Goal: Task Accomplishment & Management: Complete application form

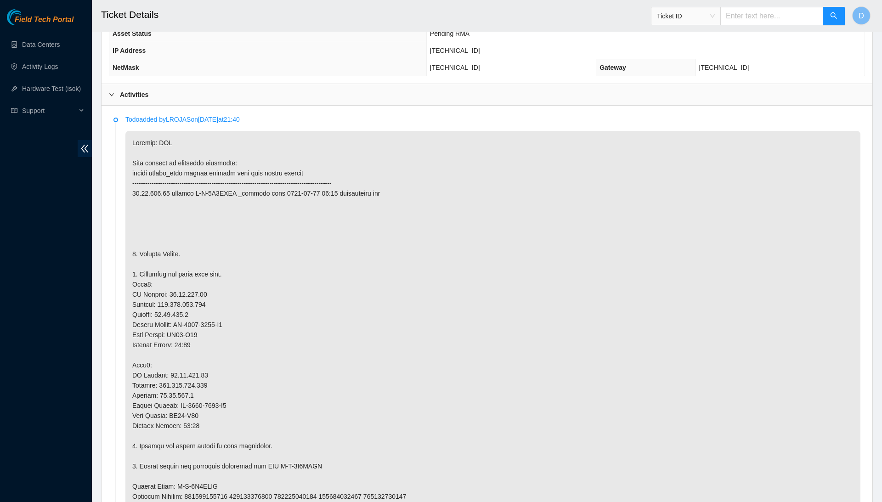
scroll to position [385, 0]
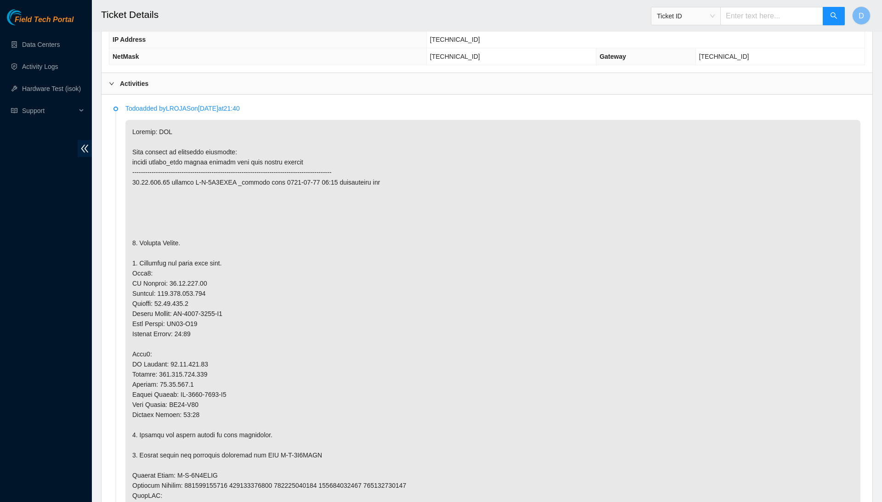
click at [188, 273] on p at bounding box center [492, 450] width 735 height 661
click at [187, 273] on p at bounding box center [492, 450] width 735 height 661
drag, startPoint x: 170, startPoint y: 273, endPoint x: 217, endPoint y: 273, distance: 47.8
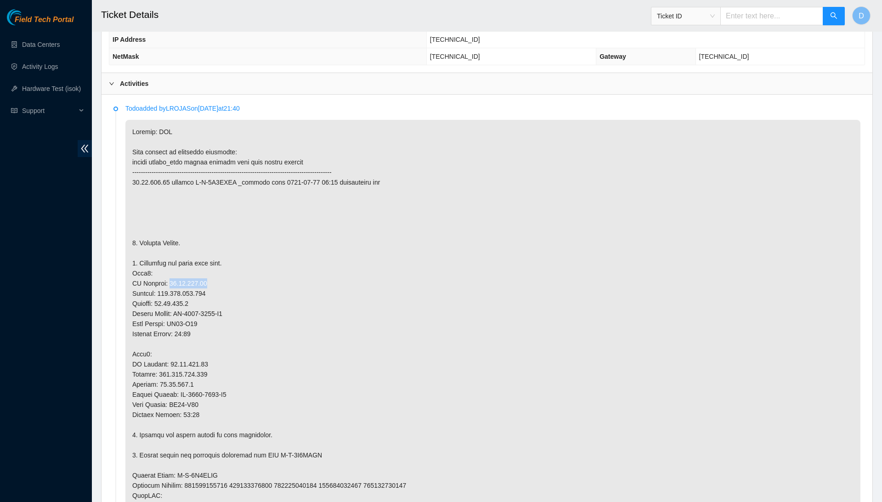
click at [217, 273] on p at bounding box center [492, 450] width 735 height 661
copy p "[TECHNICAL_ID]"
click at [212, 283] on p at bounding box center [492, 450] width 735 height 661
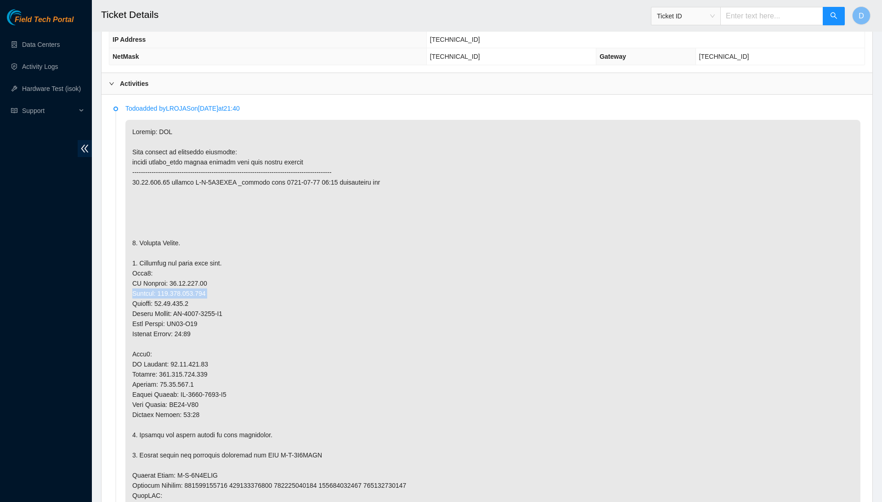
click at [212, 283] on p at bounding box center [492, 450] width 735 height 661
click at [217, 283] on p at bounding box center [492, 450] width 735 height 661
click at [177, 282] on p at bounding box center [492, 450] width 735 height 661
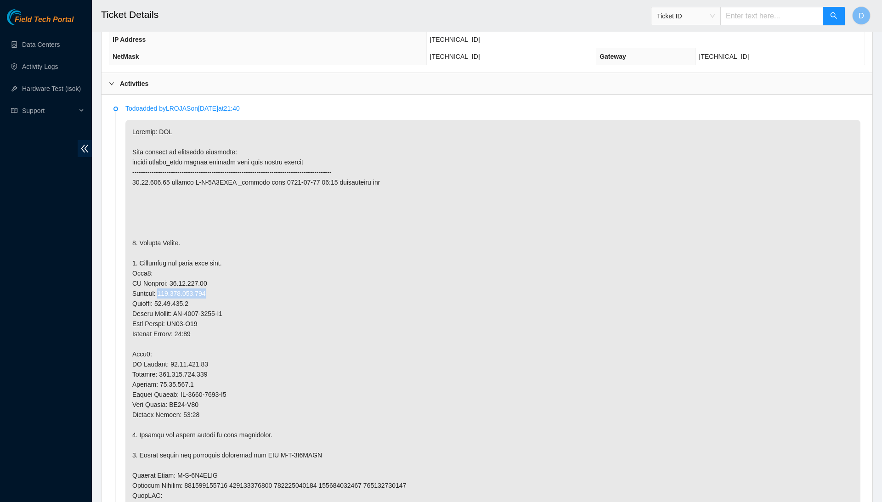
click at [177, 282] on p at bounding box center [492, 450] width 735 height 661
click at [199, 353] on p at bounding box center [492, 450] width 735 height 661
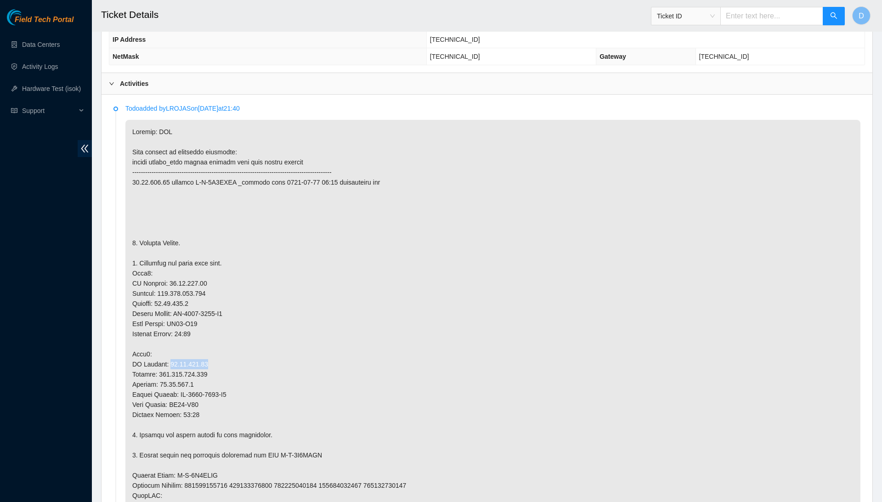
click at [199, 353] on p at bounding box center [492, 450] width 735 height 661
copy p "[TECHNICAL_ID]"
click at [199, 366] on p at bounding box center [492, 450] width 735 height 661
copy p "255.255.255.128"
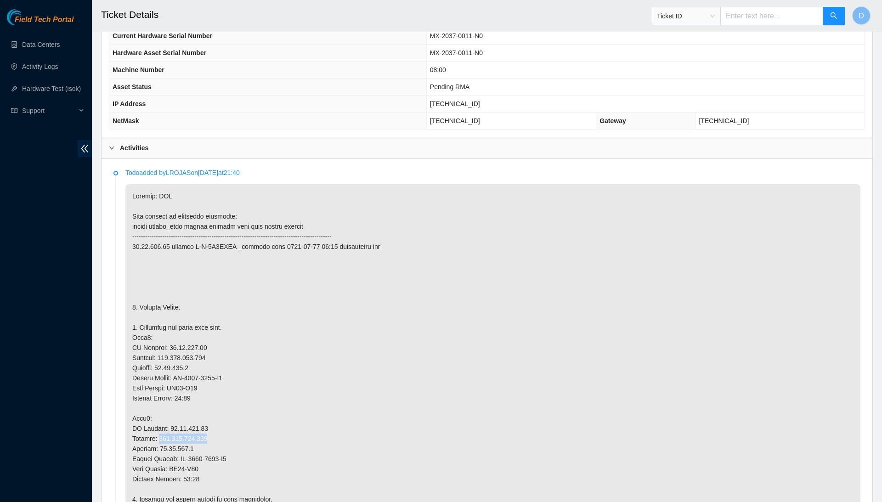
scroll to position [297, 0]
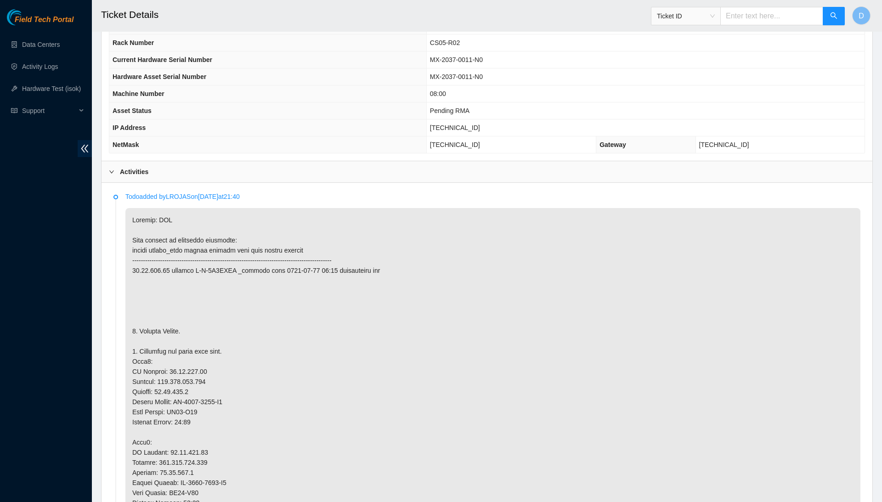
click at [469, 124] on span "[TECHNICAL_ID]" at bounding box center [455, 127] width 50 height 7
copy span "[TECHNICAL_ID]"
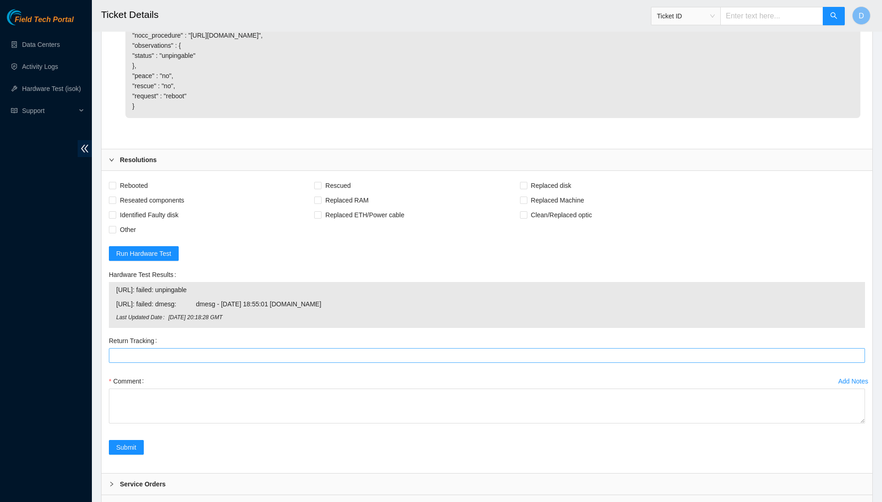
scroll to position [2992, 0]
click at [222, 349] on Tracking "Return Tracking" at bounding box center [487, 356] width 757 height 15
type Tracking "3"
type Tracking "41"
click at [144, 179] on span "Rebooted" at bounding box center [133, 186] width 35 height 15
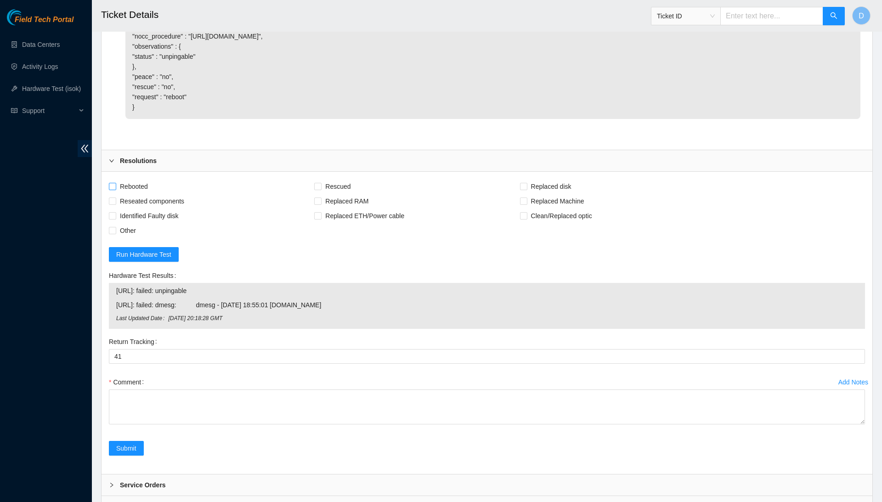
click at [115, 183] on input "Rebooted" at bounding box center [112, 186] width 6 height 6
checkbox input "true"
click at [146, 194] on span "Reseated components" at bounding box center [152, 201] width 72 height 15
click at [115, 198] on input "Reseated components" at bounding box center [112, 201] width 6 height 6
checkbox input "true"
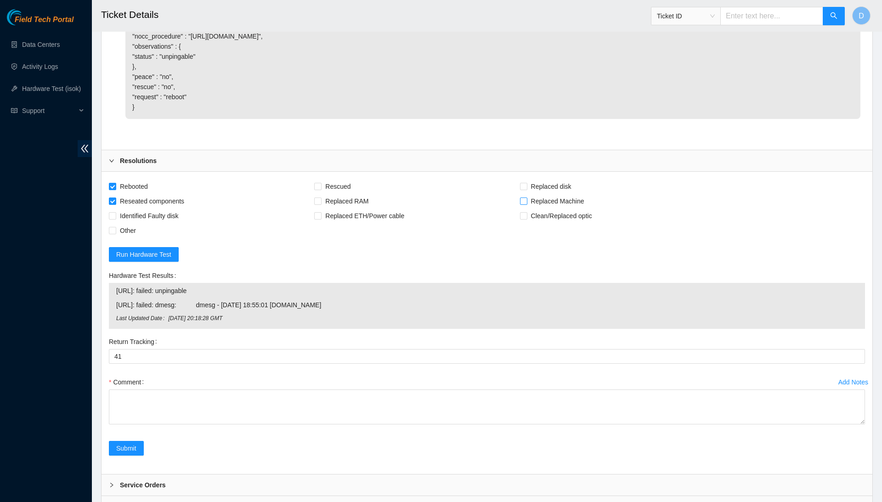
click at [571, 194] on span "Replaced Machine" at bounding box center [558, 201] width 61 height 15
click at [527, 198] on input "Replaced Machine" at bounding box center [523, 201] width 6 height 6
checkbox input "true"
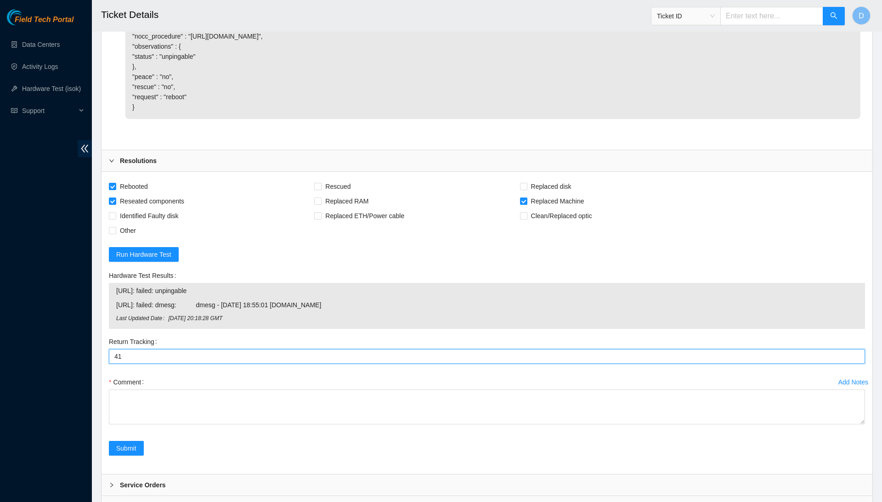
click at [395, 349] on Tracking "41" at bounding box center [487, 356] width 757 height 15
click at [835, 501] on textarea "Comment" at bounding box center [487, 469] width 757 height 159
type Tracking "414739614488"
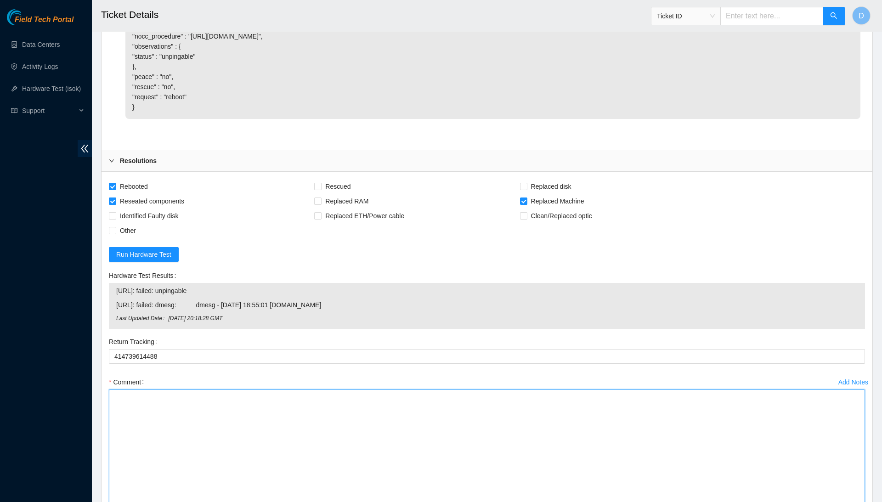
click at [805, 432] on textarea "Comment" at bounding box center [487, 469] width 757 height 159
type textarea "a"
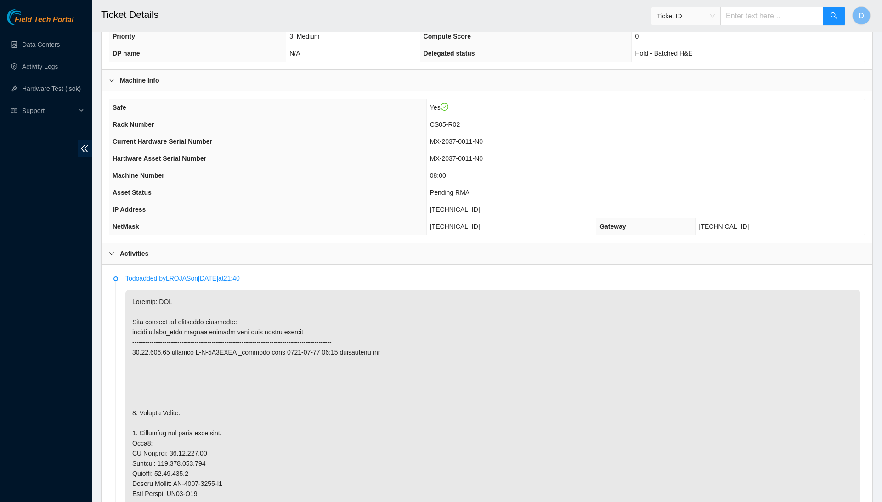
scroll to position [216, 0]
click at [483, 137] on span "MX-2037-0011-N0" at bounding box center [456, 140] width 53 height 7
copy span "MX-2037-0011-N0"
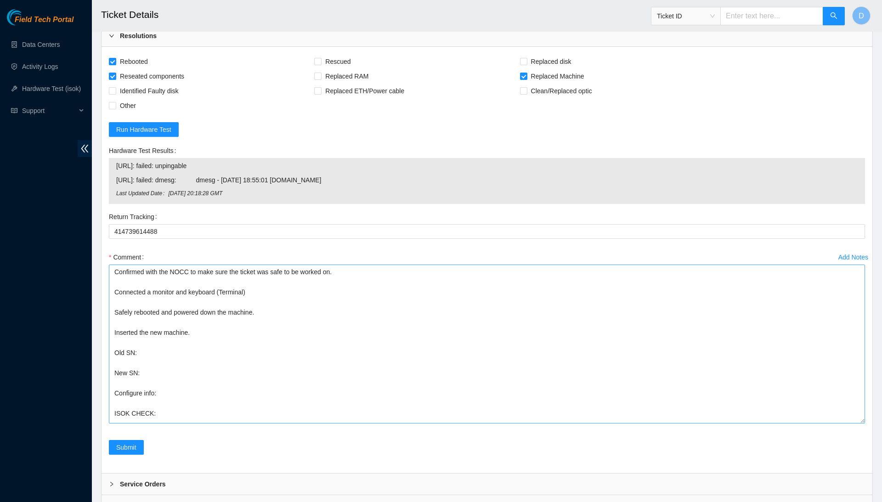
scroll to position [3116, 0]
click at [199, 302] on textarea "Confirmed with the NOCC to make sure the ticket was safe to be worked on. Conne…" at bounding box center [487, 345] width 757 height 159
paste textarea "MX-2037-0011-N0"
click at [163, 340] on textarea "Confirmed with the NOCC to make sure the ticket was safe to be worked on. Conne…" at bounding box center [487, 345] width 757 height 159
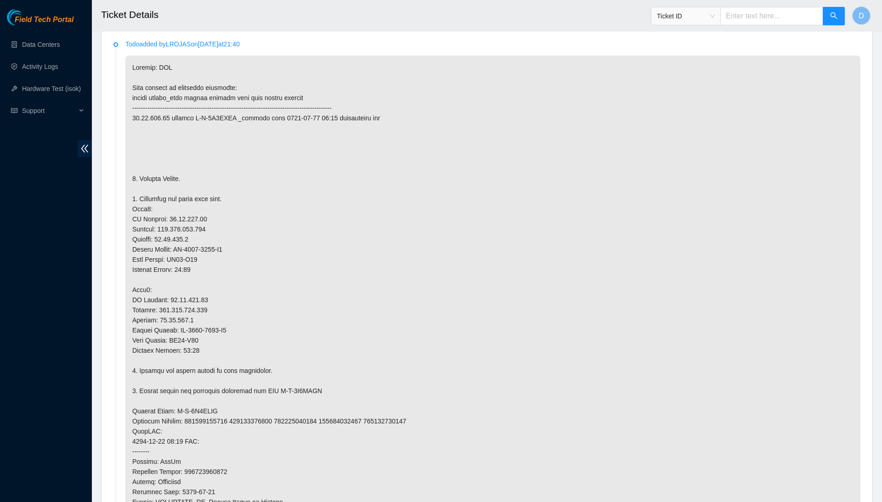
scroll to position [433, 0]
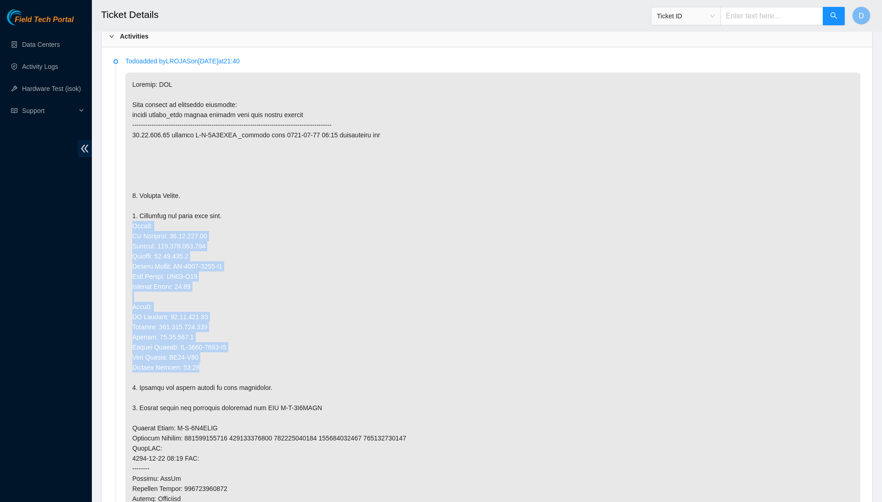
drag, startPoint x: 132, startPoint y: 221, endPoint x: 225, endPoint y: 355, distance: 162.9
click at [225, 355] on p at bounding box center [492, 403] width 735 height 661
copy p "Node0: IP Address: 23.33.113.18 Netmask: 255.255.255.128 Gateway: 23.33.113.1 S…"
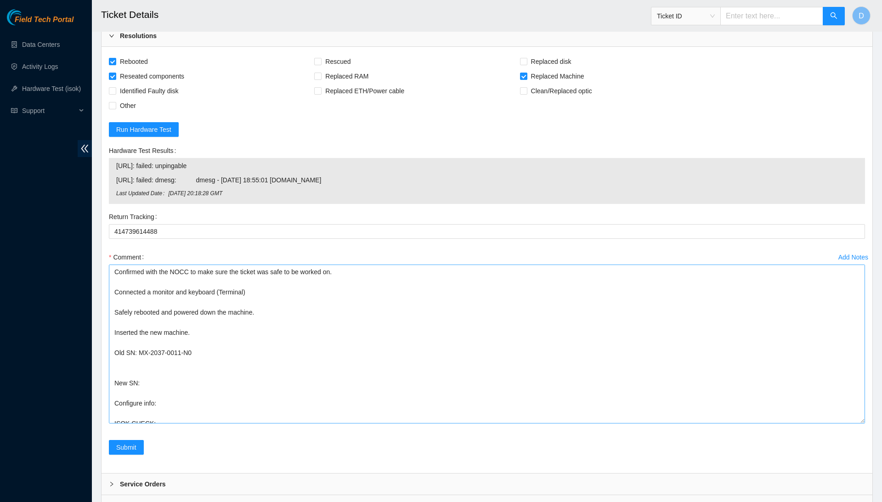
scroll to position [3116, 0]
click at [202, 363] on textarea "Confirmed with the NOCC to make sure the ticket was safe to be worked on. Conne…" at bounding box center [487, 345] width 757 height 159
paste textarea "Node0: IP Address: 23.33.113.18 Netmask: 255.255.255.128 Gateway: 23.33.113.1 S…"
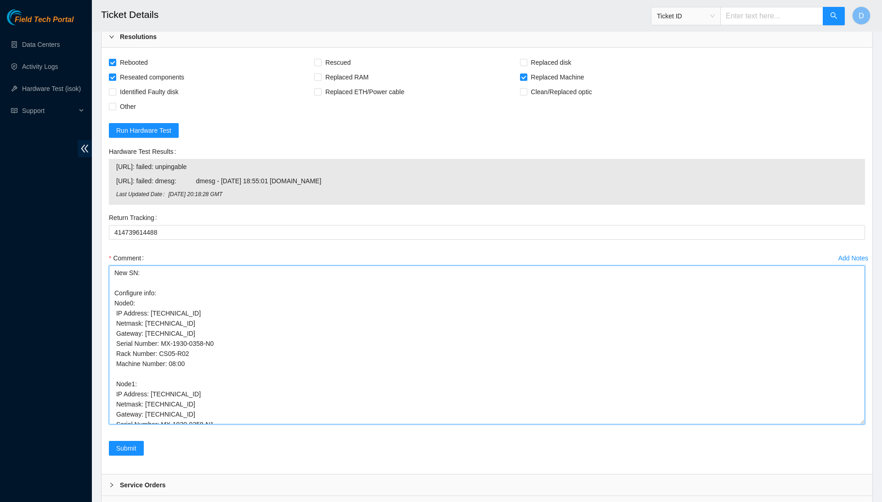
scroll to position [110, 0]
drag, startPoint x: 164, startPoint y: 295, endPoint x: 235, endPoint y: 291, distance: 71.3
click at [235, 291] on textarea "Confirmed with the NOCC to make sure the ticket was safe to be worked on. Conne…" at bounding box center [487, 345] width 757 height 159
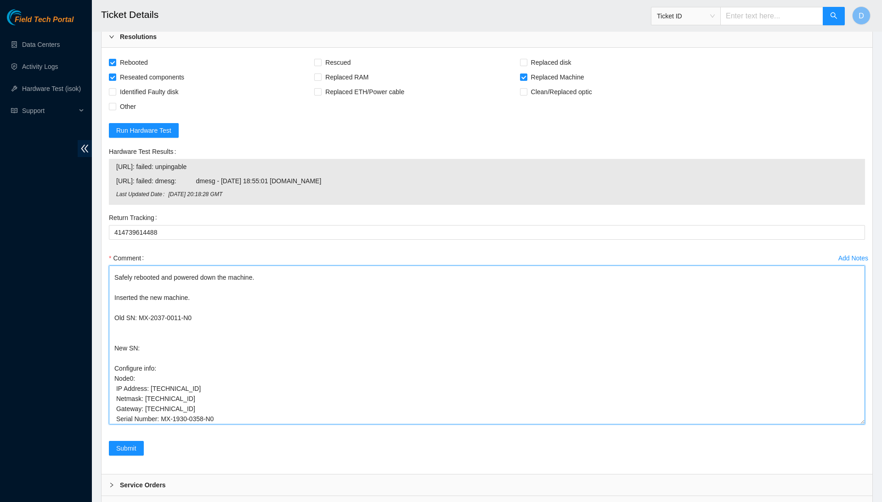
scroll to position [38, 0]
click at [220, 304] on textarea "Confirmed with the NOCC to make sure the ticket was safe to be worked on. Conne…" at bounding box center [487, 345] width 757 height 159
click at [221, 302] on textarea "Confirmed with the NOCC to make sure the ticket was safe to be worked on. Conne…" at bounding box center [487, 345] width 757 height 159
paste textarea "MX-1930-0358-N0"
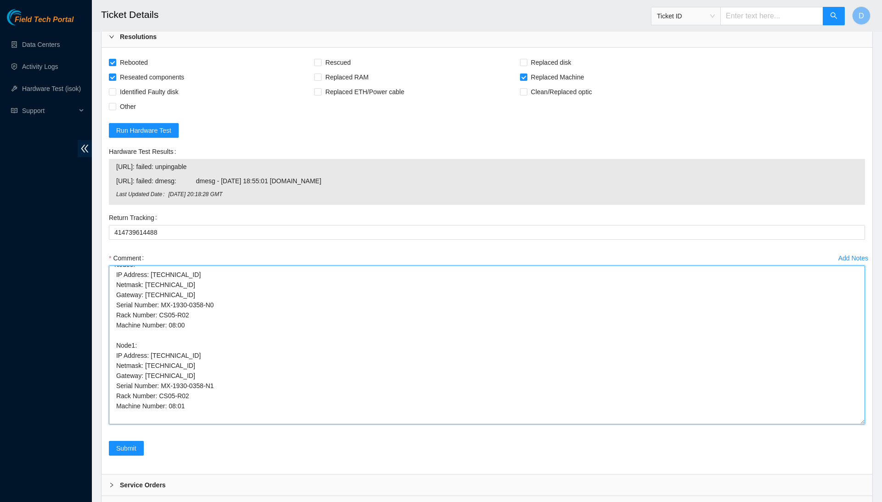
scroll to position [149, 0]
click at [233, 374] on textarea "Confirmed with the NOCC to make sure the ticket was safe to be worked on. Conne…" at bounding box center [487, 345] width 757 height 159
paste textarea "23.33.113.19 : passed: ok N/A 23.33.113.18 : passed: ok"
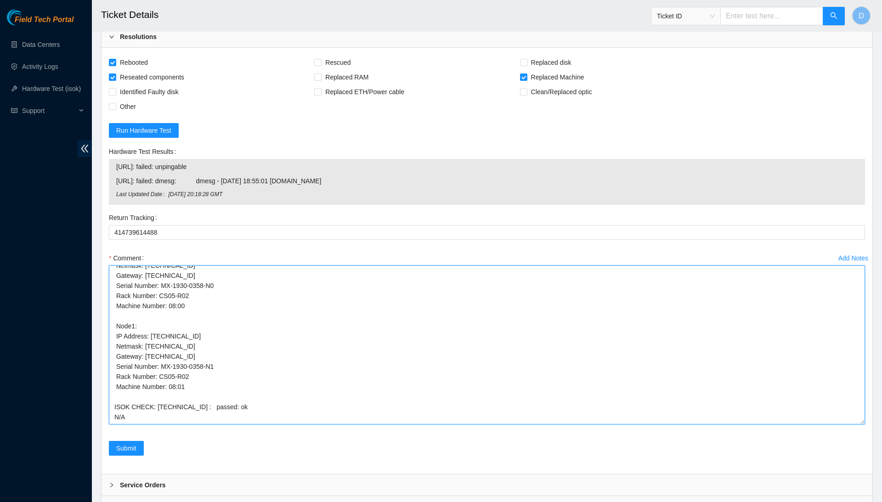
click at [142, 370] on textarea "Confirmed with the NOCC to make sure the ticket was safe to be worked on. Conne…" at bounding box center [487, 345] width 757 height 159
click at [149, 361] on textarea "Confirmed with the NOCC to make sure the ticket was safe to be worked on. Conne…" at bounding box center [487, 345] width 757 height 159
click at [159, 351] on textarea "Confirmed with the NOCC to make sure the ticket was safe to be worked on. Conne…" at bounding box center [487, 345] width 757 height 159
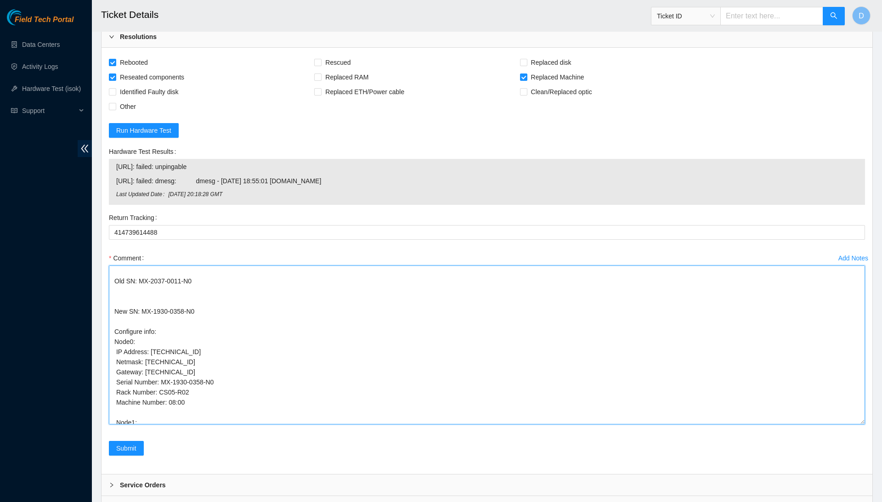
scroll to position [0, 0]
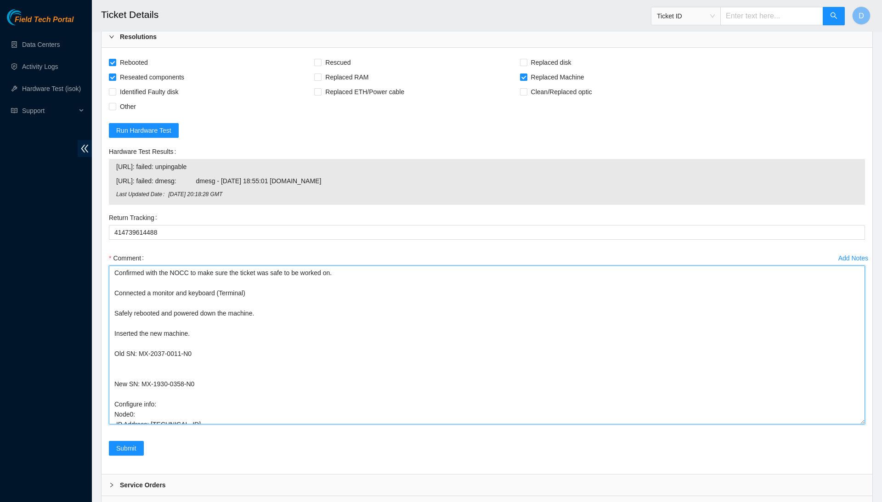
drag, startPoint x: 242, startPoint y: 377, endPoint x: 161, endPoint y: 155, distance: 236.3
click at [161, 155] on form "Rebooted Rescued Replaced disk Reseated components Replaced RAM Replaced Machin…" at bounding box center [487, 261] width 757 height 412
type textarea "Confirmed with the NOCC to make sure the ticket was safe to be worked on. Conne…"
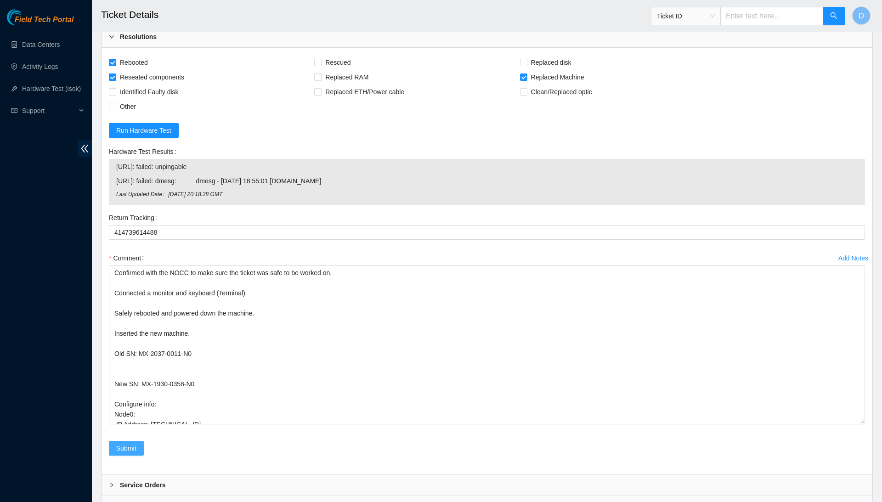
click at [131, 444] on span "Submit" at bounding box center [126, 449] width 20 height 10
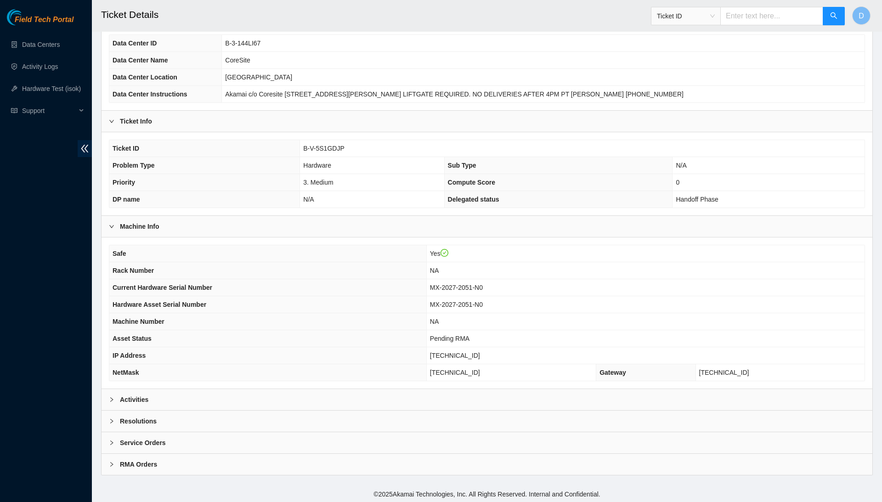
scroll to position [68, 0]
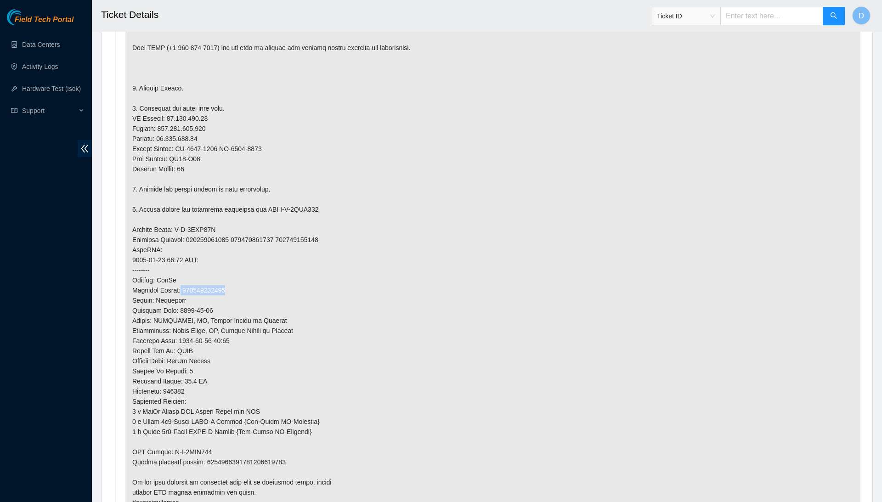
scroll to position [512, 0]
drag, startPoint x: 333, startPoint y: 111, endPoint x: 383, endPoint y: 112, distance: 50.1
click at [383, 112] on p at bounding box center [492, 253] width 735 height 519
click at [424, 1] on h2 "Ticket Details" at bounding box center [403, 14] width 605 height 29
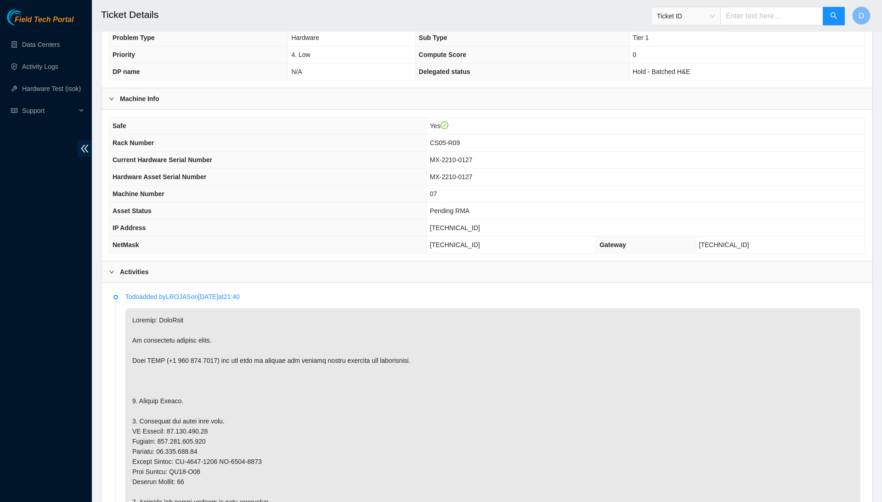
scroll to position [188, 0]
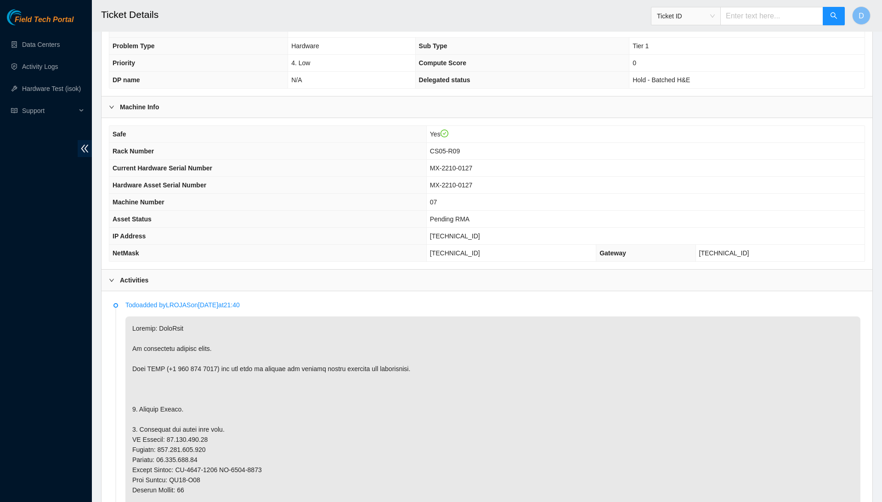
click at [464, 234] on span "[TECHNICAL_ID]" at bounding box center [455, 236] width 50 height 7
copy span "[TECHNICAL_ID]"
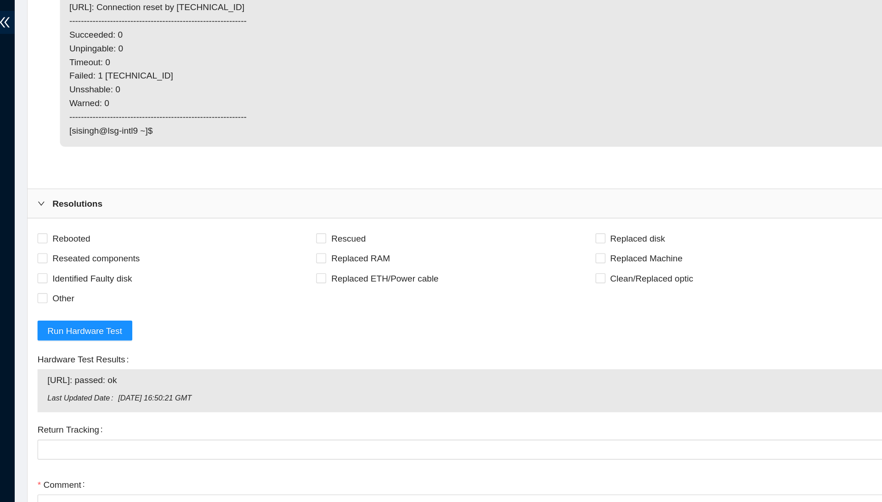
scroll to position [2144, 0]
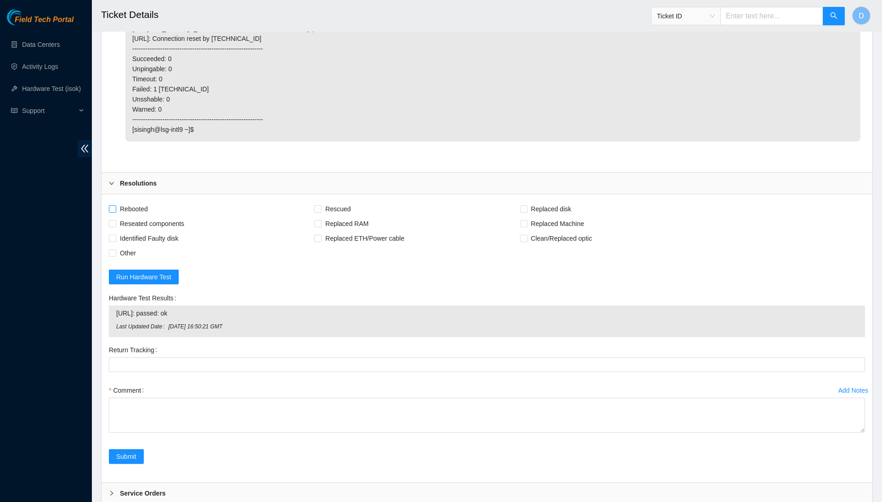
click at [138, 202] on span "Rebooted" at bounding box center [133, 209] width 35 height 15
click at [115, 205] on input "Rebooted" at bounding box center [112, 208] width 6 height 6
checkbox input "true"
click at [137, 216] on span "Reseated components" at bounding box center [152, 223] width 72 height 15
click at [115, 220] on input "Reseated components" at bounding box center [112, 223] width 6 height 6
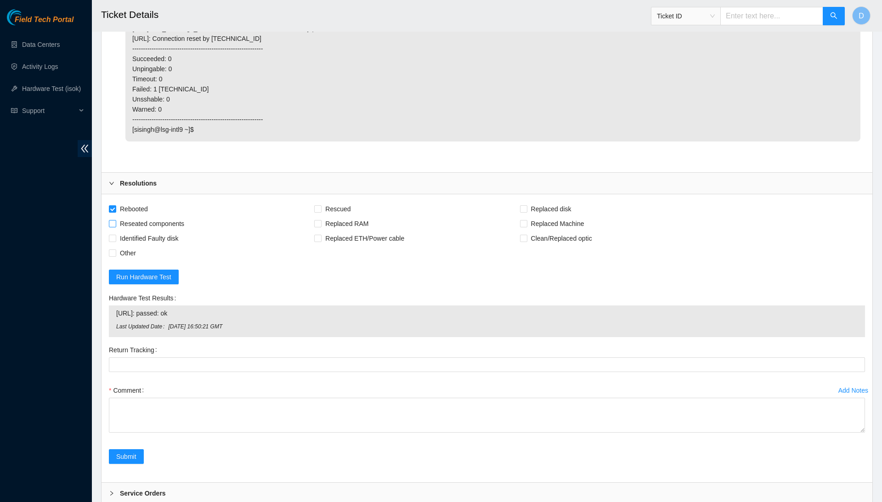
checkbox input "true"
click at [571, 216] on span "Replaced Machine" at bounding box center [558, 223] width 61 height 15
click at [527, 220] on input "Replaced Machine" at bounding box center [523, 223] width 6 height 6
checkbox input "true"
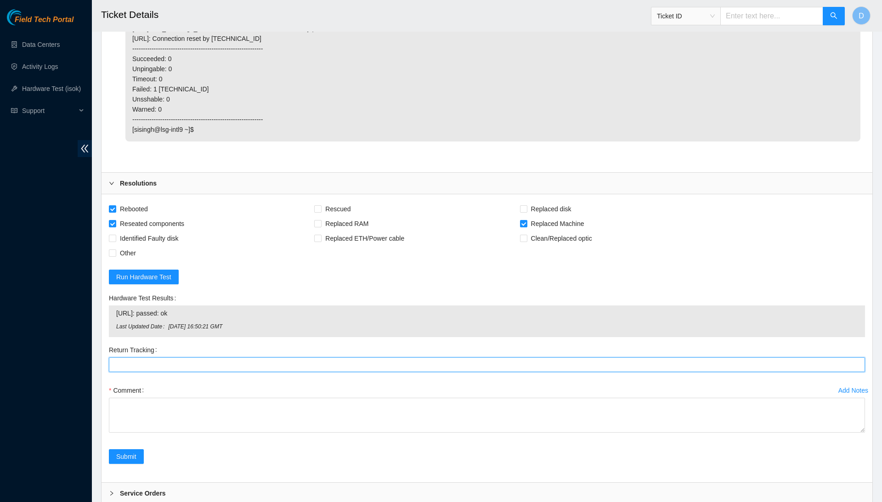
click at [471, 358] on Tracking "Return Tracking" at bounding box center [487, 365] width 757 height 15
type Tracking "4"
click at [826, 501] on textarea "Comment" at bounding box center [487, 476] width 757 height 156
type Tracking "414739614363"
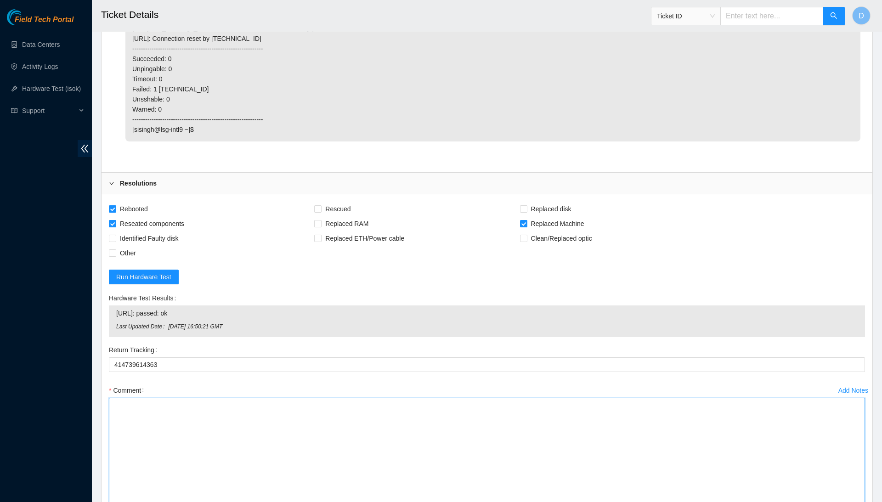
click at [791, 427] on textarea "Comment" at bounding box center [487, 476] width 757 height 156
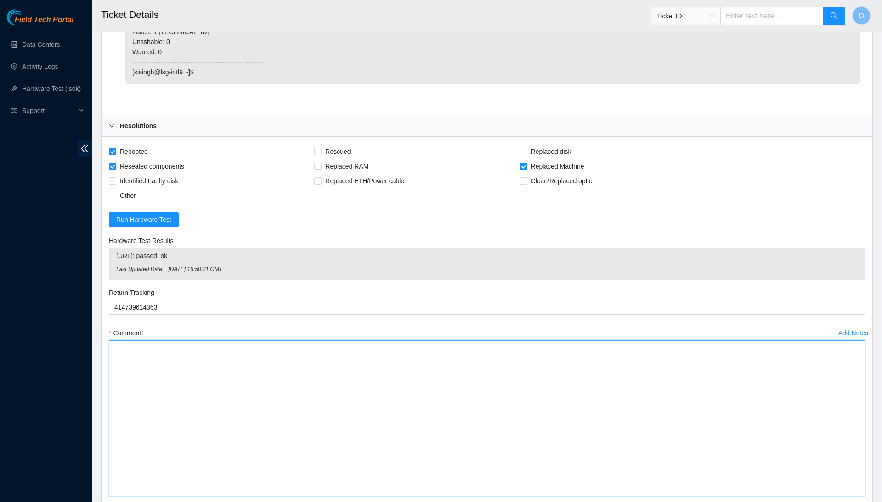
scroll to position [2206, 0]
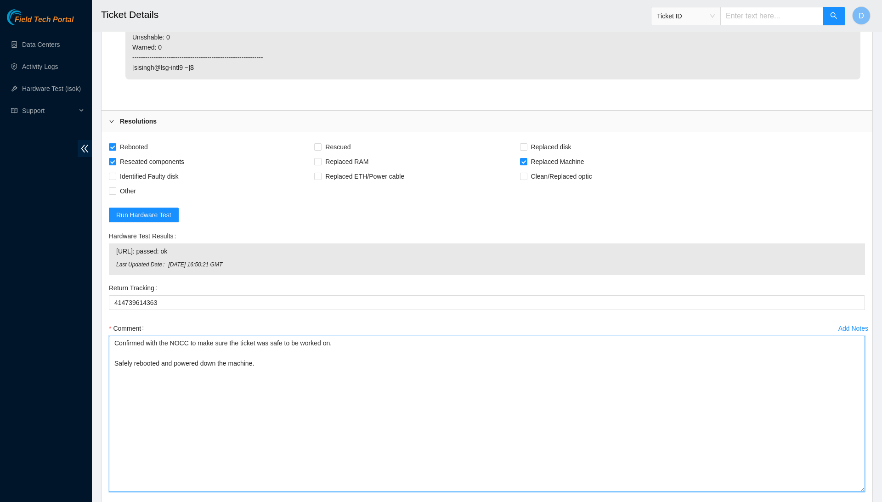
click at [688, 336] on textarea "Confirmed with the NOCC to make sure the ticket was safe to be worked on. Safel…" at bounding box center [487, 414] width 757 height 156
click at [686, 336] on textarea "Confirmed with the NOCC to make sure the ticket was safe to be worked on. Conne…" at bounding box center [487, 414] width 757 height 156
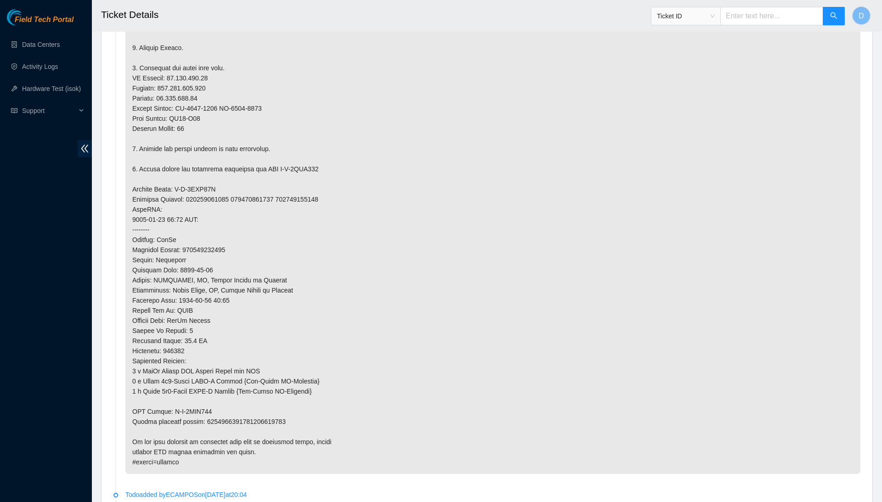
scroll to position [553, 0]
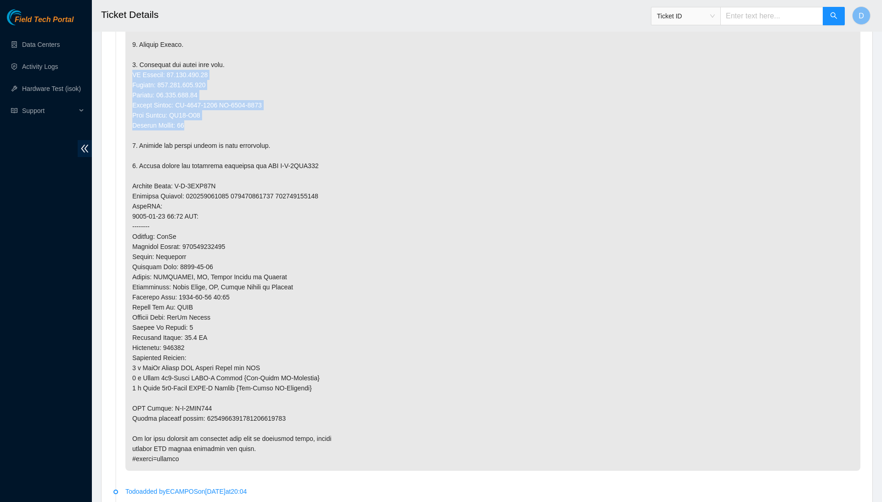
drag, startPoint x: 131, startPoint y: 67, endPoint x: 210, endPoint y: 121, distance: 95.9
click at [210, 121] on p at bounding box center [492, 211] width 735 height 519
copy p "IP Address: 23.201.105.74 Netmask: 255.255.255.224 Gateway: 23.201.105.65 Seria…"
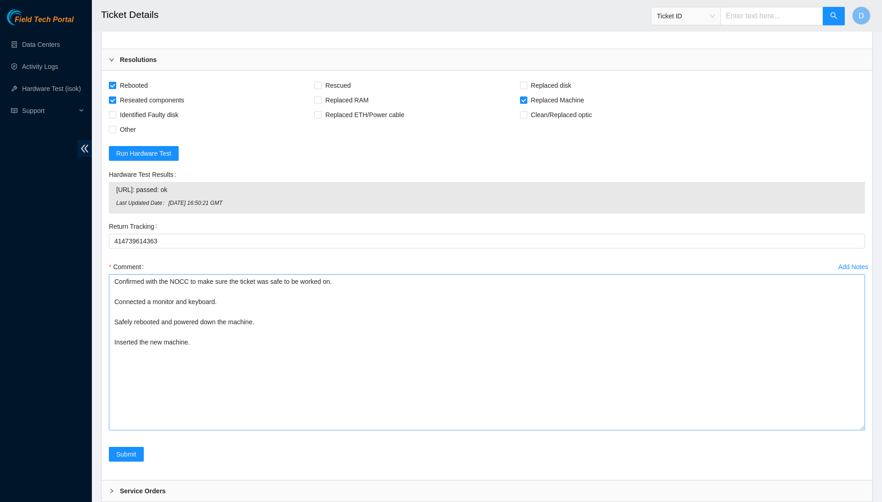
scroll to position [2267, 0]
click at [198, 306] on textarea "Confirmed with the NOCC to make sure the ticket was safe to be worked on. Conne…" at bounding box center [487, 353] width 757 height 156
paste textarea "IP Address: 23.201.105.74 Netmask: 255.255.255.224 Gateway: 23.201.105.65 Seria…"
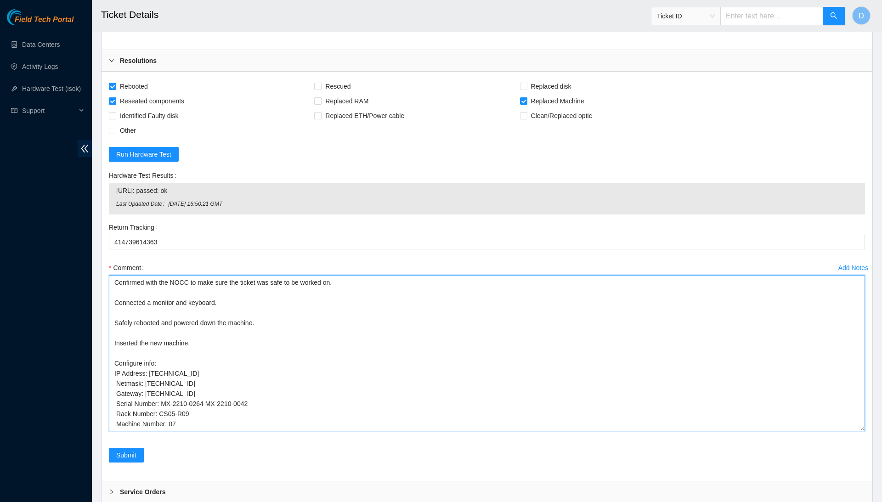
click at [205, 367] on textarea "Confirmed with the NOCC to make sure the ticket was safe to be worked on. Conne…" at bounding box center [487, 353] width 757 height 156
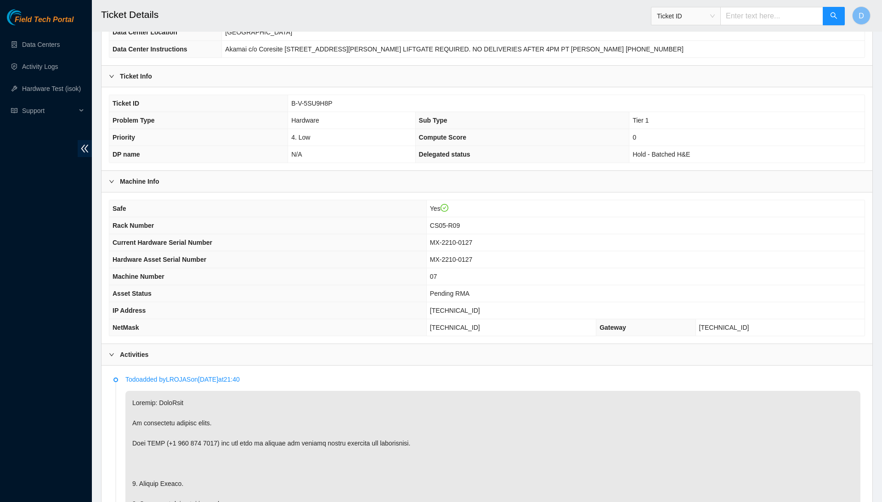
scroll to position [115, 0]
click at [458, 240] on span "MX-2210-0127" at bounding box center [451, 241] width 43 height 7
copy span "MX-2210-0127"
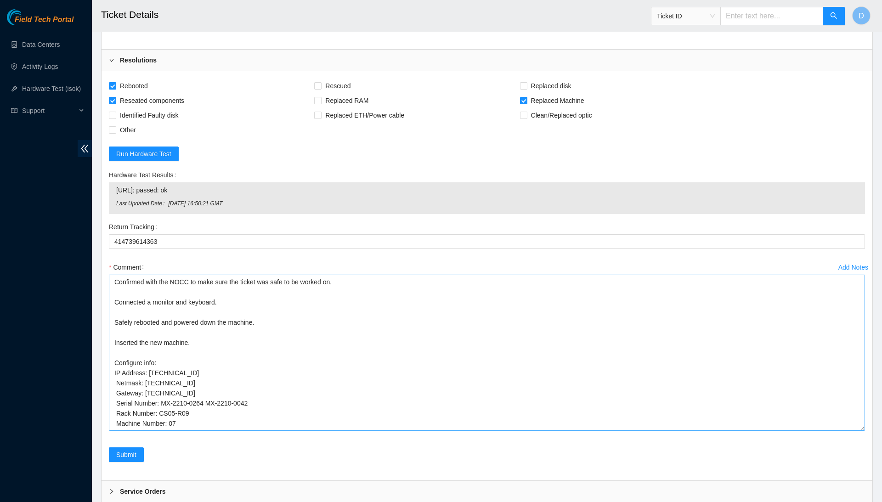
scroll to position [2267, 0]
click at [258, 293] on textarea "Confirmed with the NOCC to make sure the ticket was safe to be worked on. Conne…" at bounding box center [487, 353] width 757 height 156
paste textarea "MX-2210-0127"
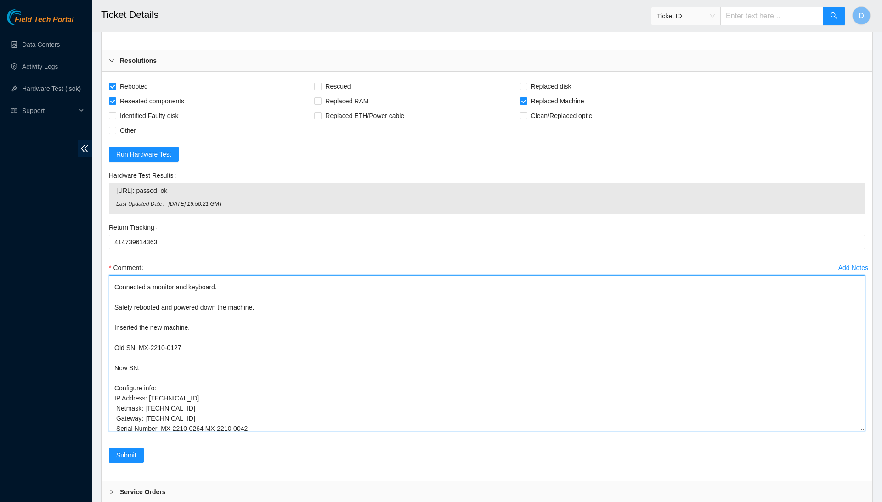
scroll to position [28, 0]
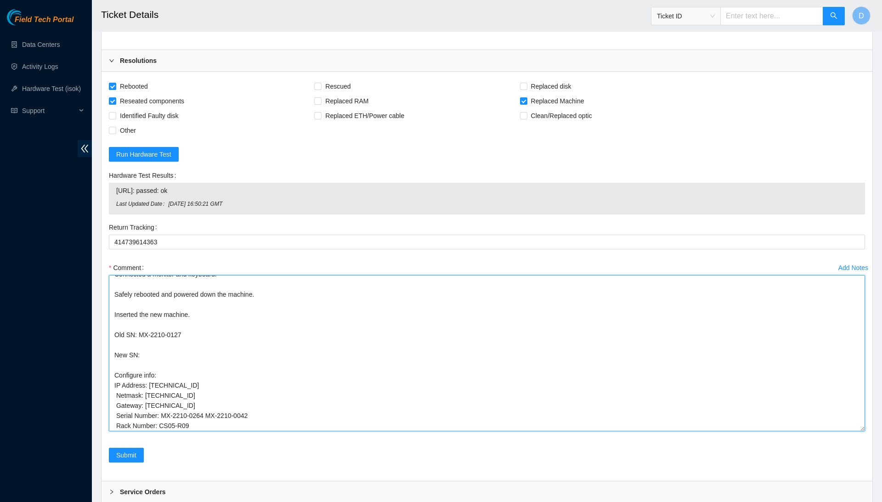
click at [193, 361] on textarea "Confirmed with the NOCC to make sure the ticket was safe to be worked on. Conne…" at bounding box center [487, 353] width 757 height 156
drag, startPoint x: 213, startPoint y: 359, endPoint x: 271, endPoint y: 360, distance: 57.9
click at [271, 360] on textarea "Confirmed with the NOCC to make sure the ticket was safe to be worked on. Conne…" at bounding box center [487, 353] width 757 height 156
click at [368, 288] on textarea "Confirmed with the NOCC to make sure the ticket was safe to be worked on. Conne…" at bounding box center [487, 353] width 757 height 156
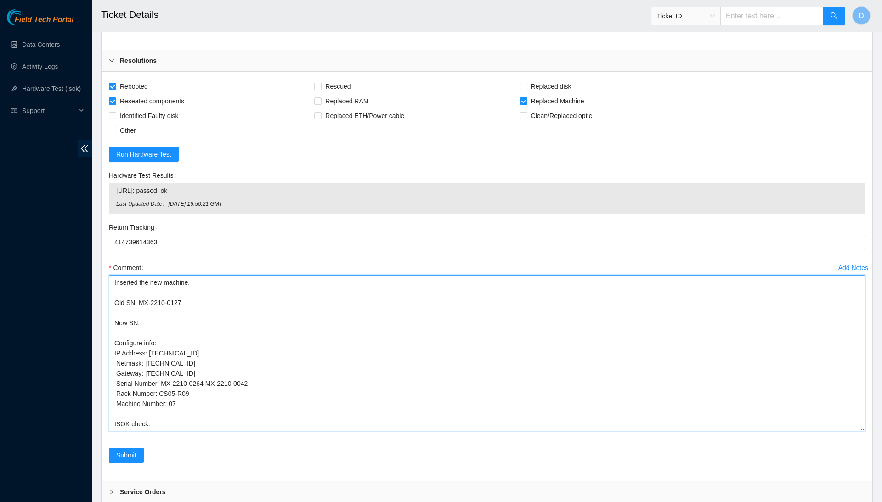
scroll to position [64, 0]
click at [268, 367] on textarea "Confirmed with the NOCC to make sure the ticket was safe to be worked on. Conne…" at bounding box center [487, 353] width 757 height 156
click at [209, 275] on textarea "Confirmed with the NOCC to make sure the ticket was safe to be worked on. Conne…" at bounding box center [487, 353] width 757 height 156
paste textarea "MX-2210-0127"
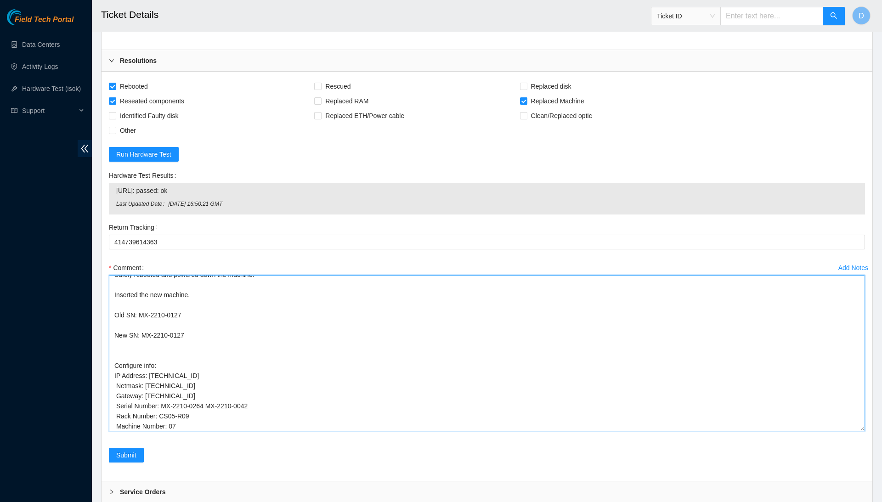
scroll to position [46, 0]
click at [241, 282] on textarea "Confirmed with the NOCC to make sure the ticket was safe to be worked on. Conne…" at bounding box center [487, 353] width 757 height 156
drag, startPoint x: 164, startPoint y: 352, endPoint x: 289, endPoint y: 356, distance: 124.6
click at [289, 356] on textarea "Confirmed with the NOCC to make sure the ticket was safe to be worked on. Conne…" at bounding box center [487, 353] width 757 height 156
click at [233, 280] on textarea "Confirmed with the NOCC to make sure the ticket was safe to be worked on. Conne…" at bounding box center [487, 353] width 757 height 156
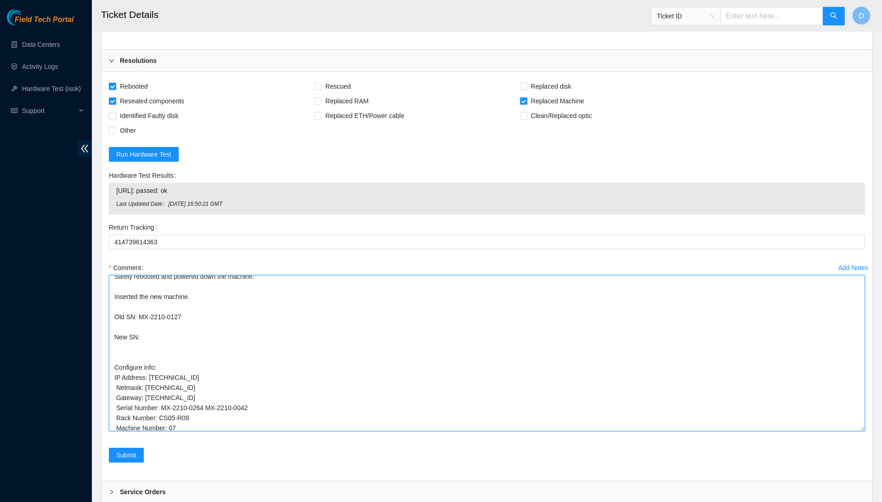
paste textarea "MX-2210-0264 MX-2210-0042 Rack Number: CS05-R09"
click at [181, 297] on textarea "Confirmed with the NOCC to make sure the ticket was safe to be worked on. Conne…" at bounding box center [487, 353] width 757 height 156
click at [178, 289] on textarea "Confirmed with the NOCC to make sure the ticket was safe to be worked on. Conne…" at bounding box center [487, 353] width 757 height 156
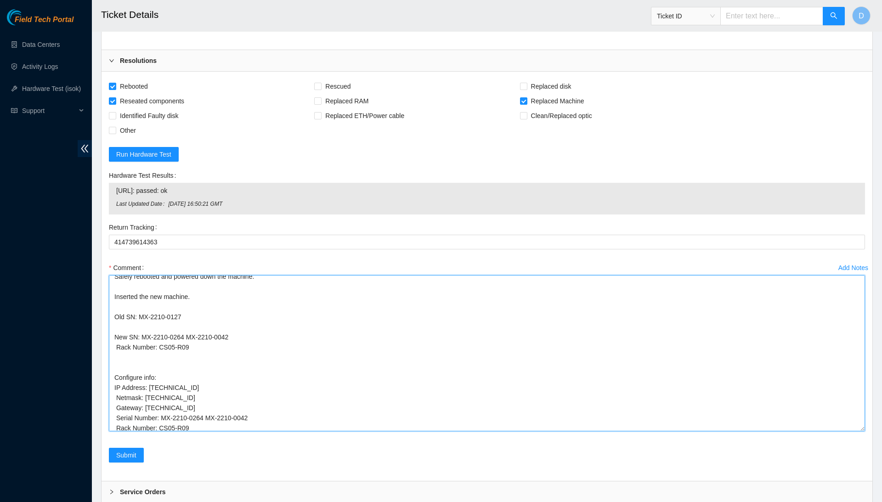
click at [178, 289] on textarea "Confirmed with the NOCC to make sure the ticket was safe to be worked on. Conne…" at bounding box center [487, 353] width 757 height 156
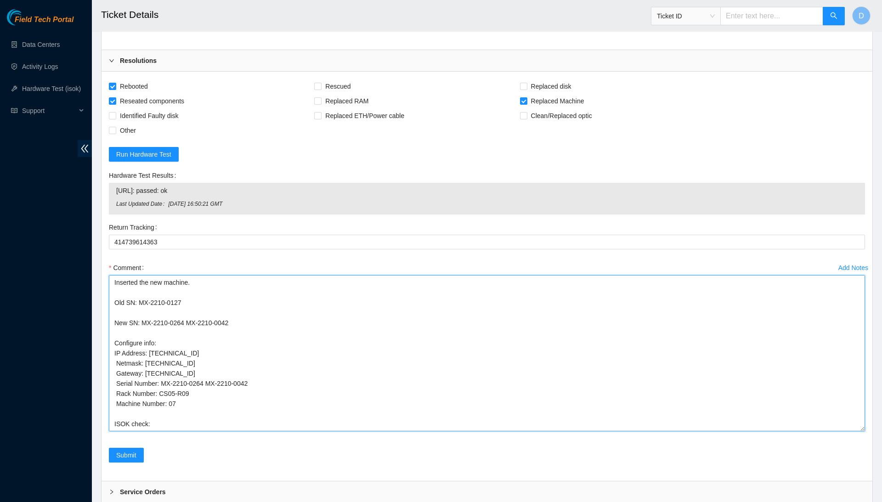
scroll to position [64, 0]
click at [191, 365] on textarea "Confirmed with the NOCC to make sure the ticket was safe to be worked on. Conne…" at bounding box center [487, 353] width 757 height 156
paste textarea "23.201.105.74 : passed: ok"
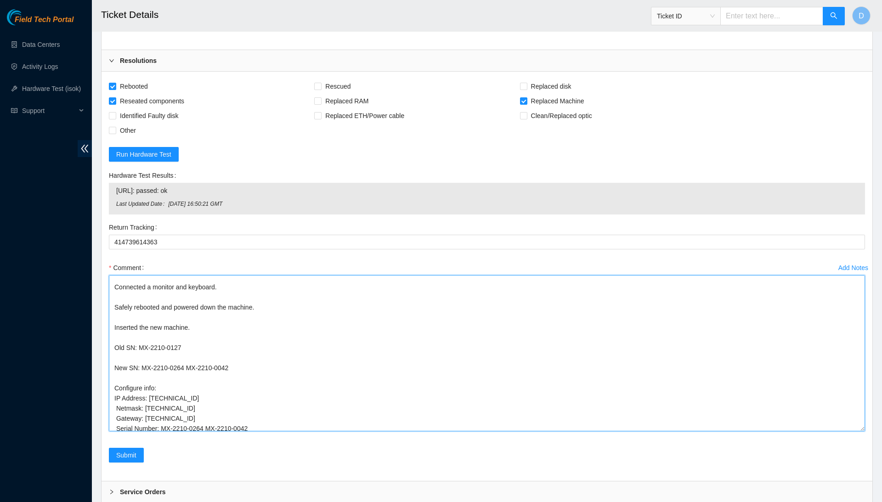
scroll to position [0, 0]
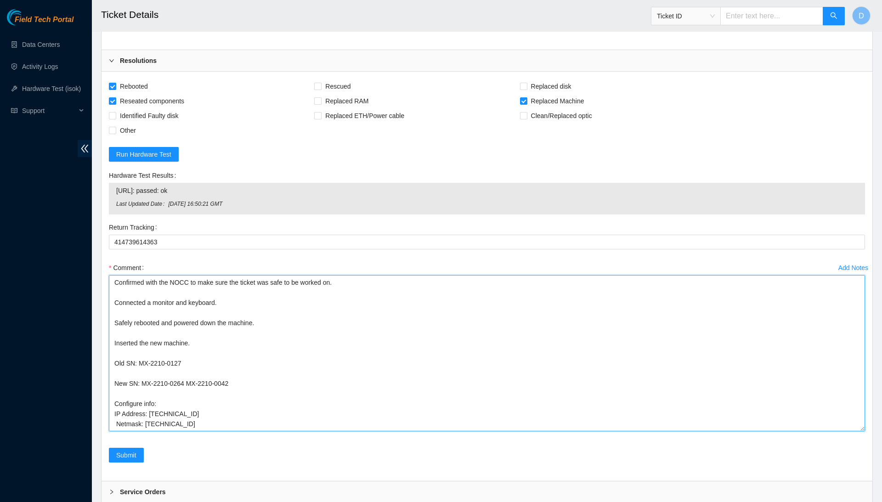
drag, startPoint x: 268, startPoint y: 365, endPoint x: 210, endPoint y: 170, distance: 204.0
click at [210, 170] on form "Rebooted Rescued Replaced disk Reseated components Replaced RAM Replaced Machin…" at bounding box center [487, 276] width 757 height 395
type textarea "Confirmed with the NOCC to make sure the ticket was safe to be worked on. Conne…"
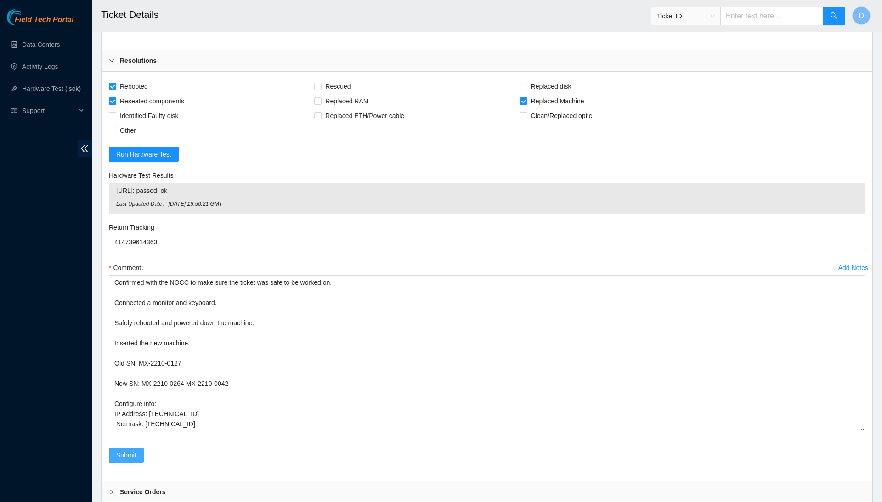
click at [127, 450] on span "Submit" at bounding box center [126, 455] width 20 height 10
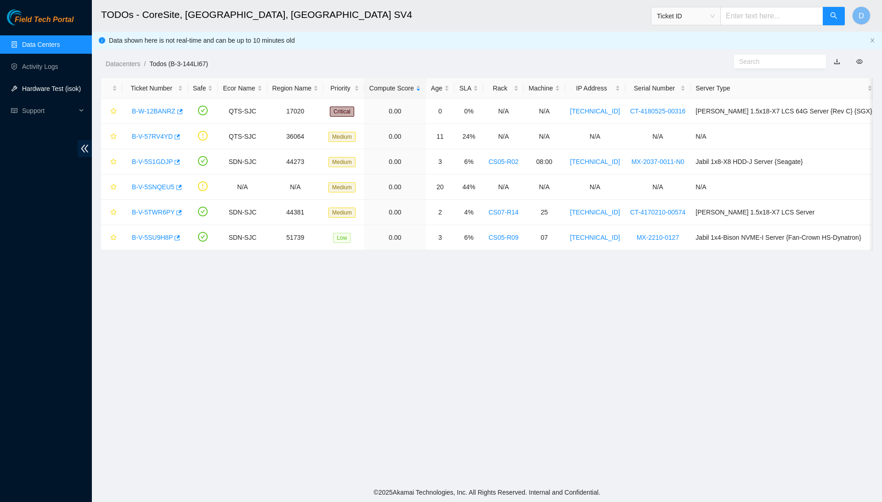
click at [37, 91] on link "Hardware Test (isok)" at bounding box center [51, 88] width 59 height 7
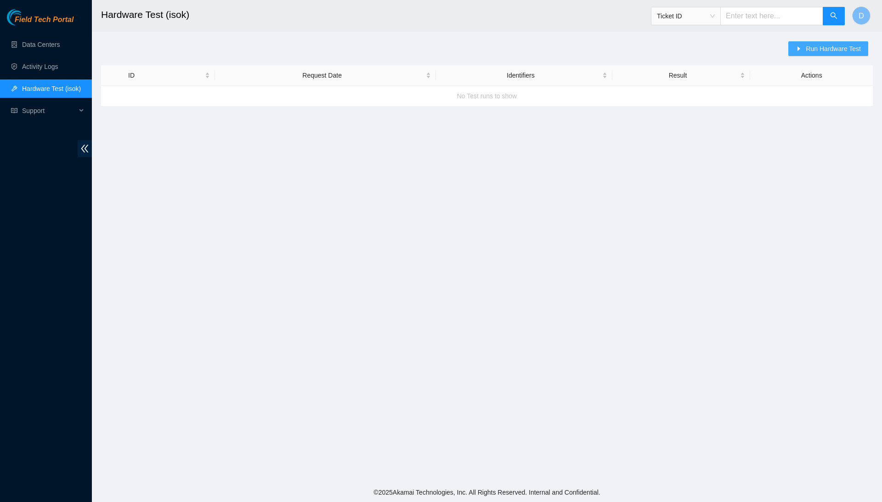
click at [830, 46] on span "Run Hardware Test" at bounding box center [833, 49] width 55 height 10
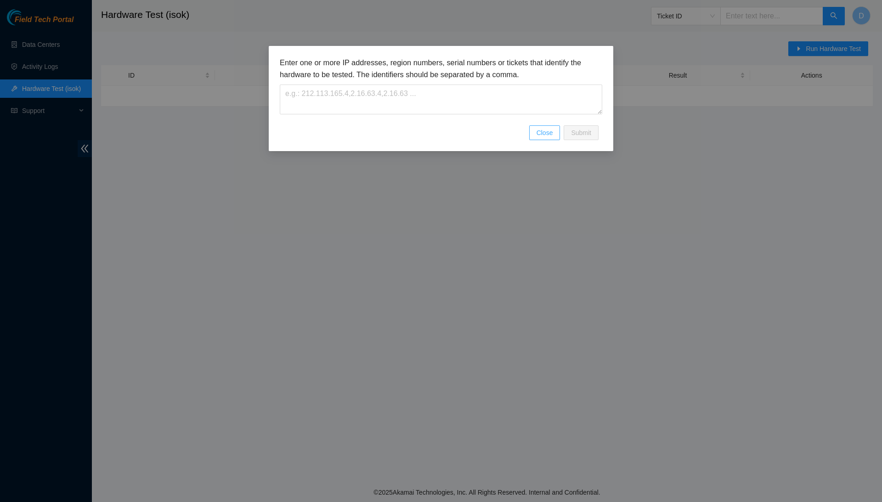
click at [546, 131] on span "Close" at bounding box center [545, 133] width 17 height 10
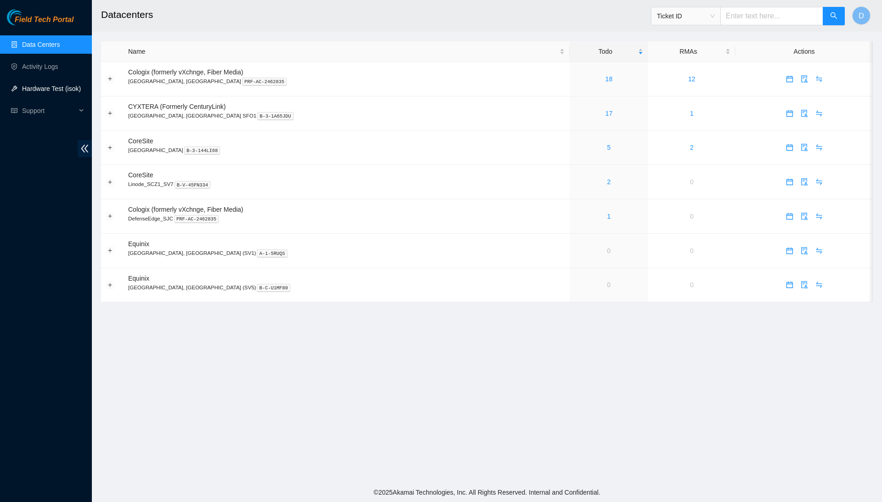
click at [70, 92] on link "Hardware Test (isok)" at bounding box center [51, 88] width 59 height 7
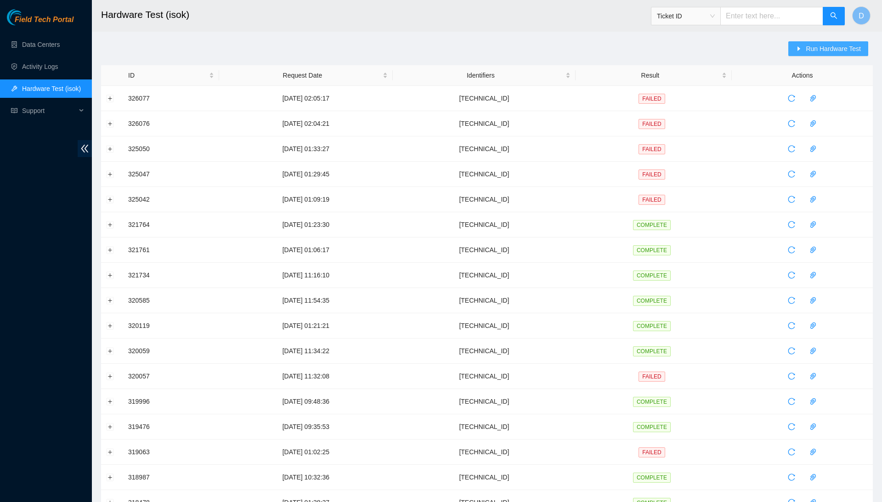
click at [820, 46] on span "Run Hardware Test" at bounding box center [833, 49] width 55 height 10
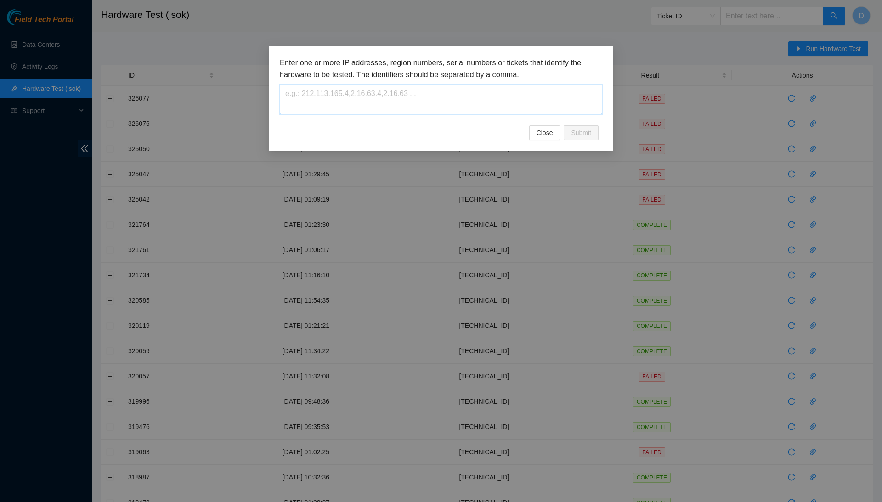
click at [472, 100] on textarea at bounding box center [441, 100] width 323 height 30
paste textarea "[TECHNICAL_ID]"
type textarea "[TECHNICAL_ID]"
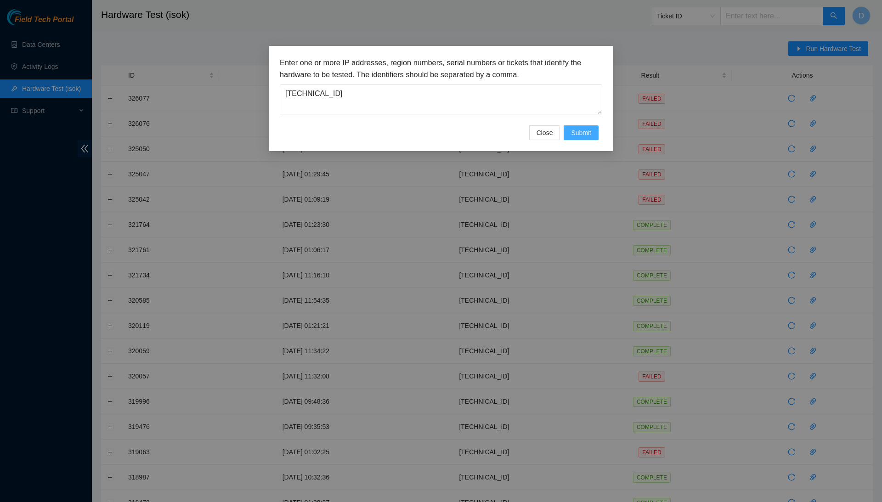
click at [590, 138] on button "Submit" at bounding box center [581, 132] width 35 height 15
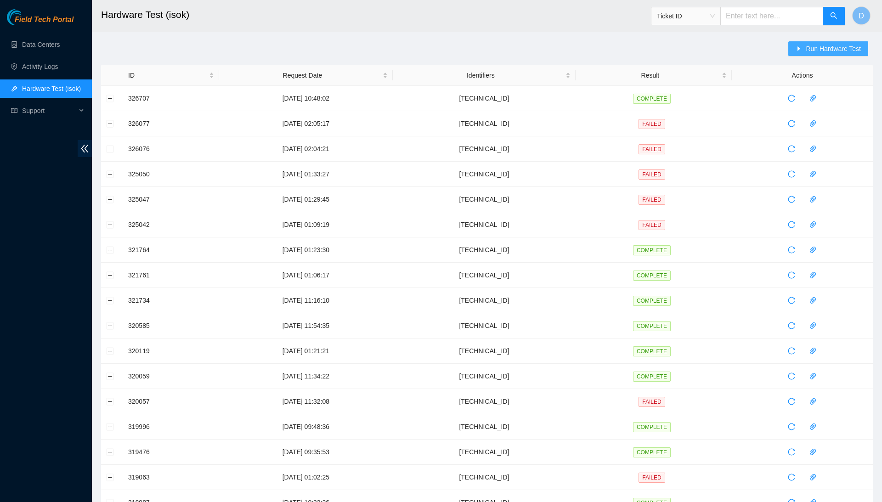
click at [808, 51] on span "Run Hardware Test" at bounding box center [833, 49] width 55 height 10
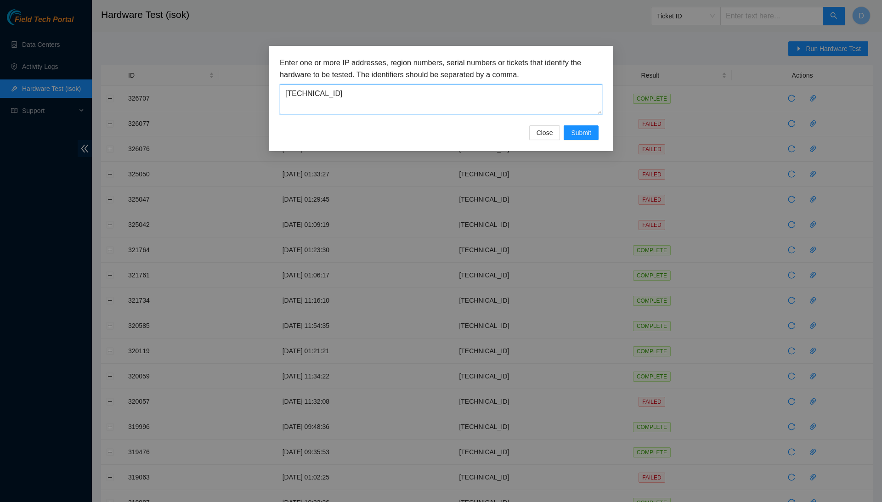
click at [408, 100] on textarea "[TECHNICAL_ID]" at bounding box center [441, 100] width 323 height 30
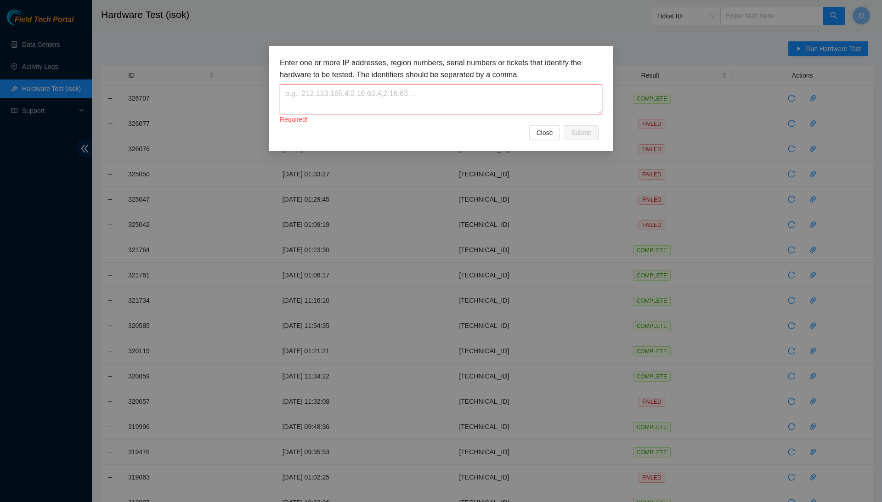
paste textarea "[TECHNICAL_ID]"
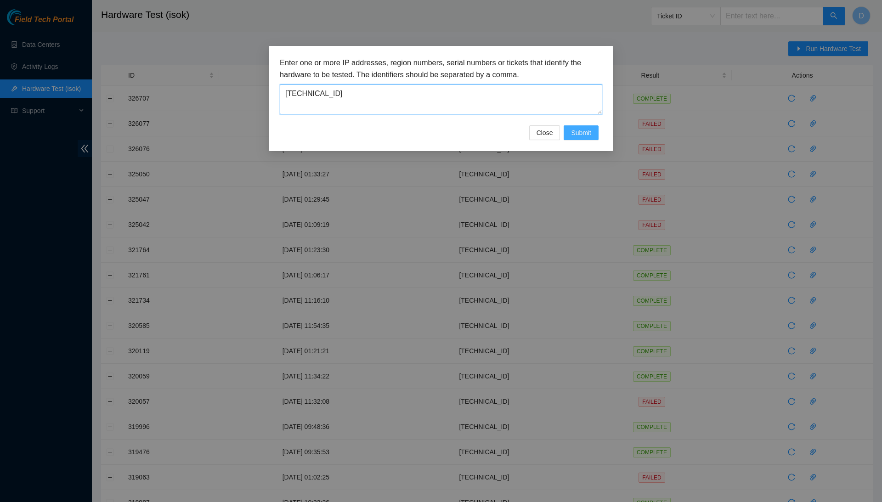
type textarea "[TECHNICAL_ID]"
click at [587, 131] on span "Submit" at bounding box center [581, 133] width 20 height 10
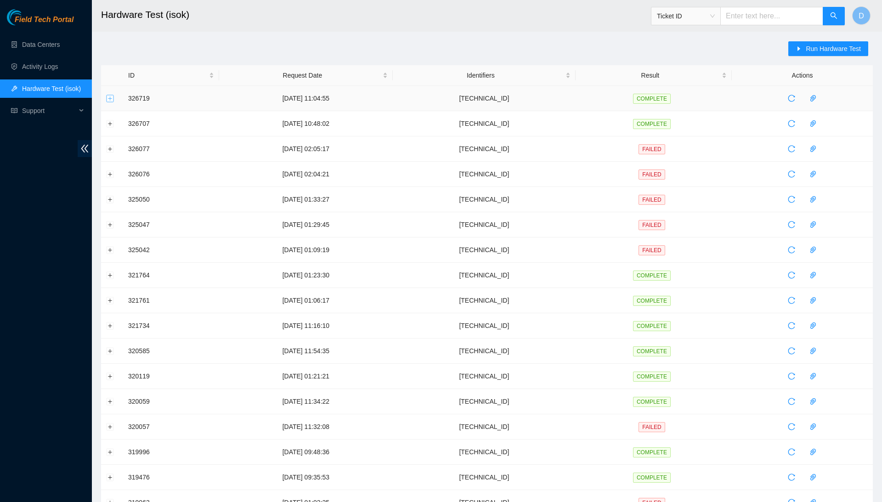
click at [109, 100] on button "Expand row" at bounding box center [110, 98] width 7 height 7
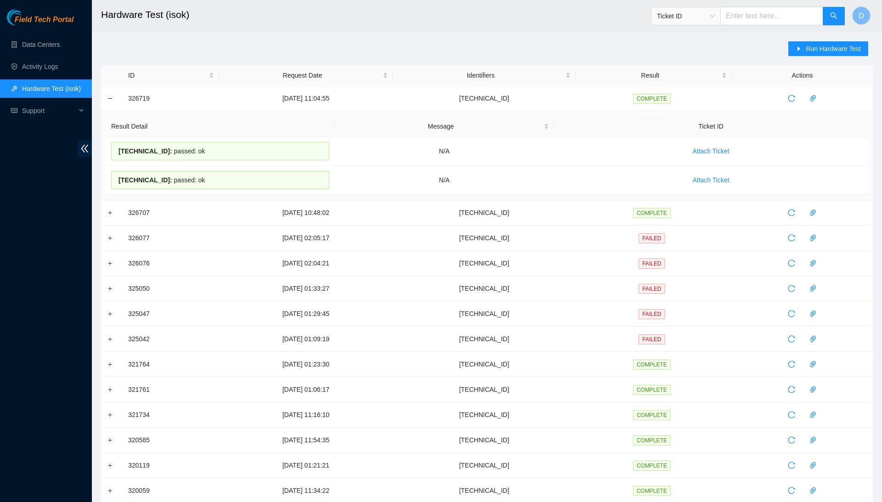
click at [246, 61] on div "Run Hardware Test ID Request Date Identifiers Result Actions 326719 [DATE] 11:0…" at bounding box center [487, 375] width 772 height 669
click at [105, 100] on td at bounding box center [112, 98] width 22 height 25
click at [109, 98] on button "Collapse row" at bounding box center [110, 98] width 7 height 7
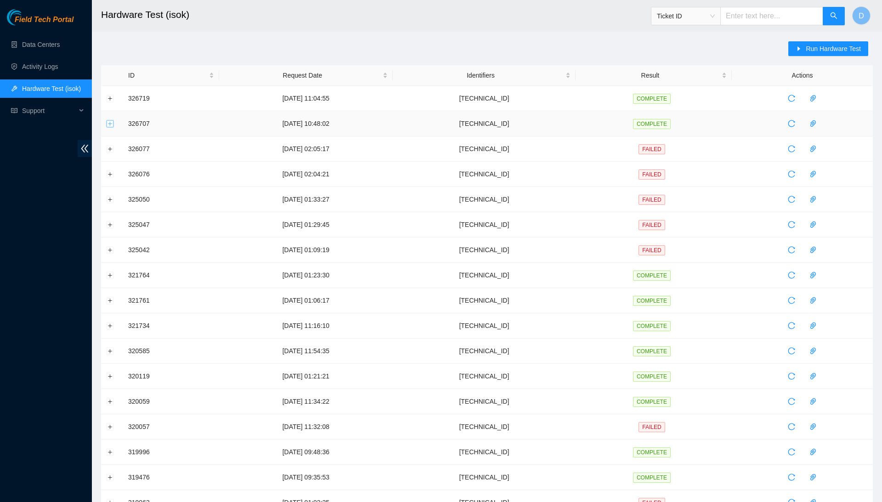
click at [108, 122] on button "Expand row" at bounding box center [110, 123] width 7 height 7
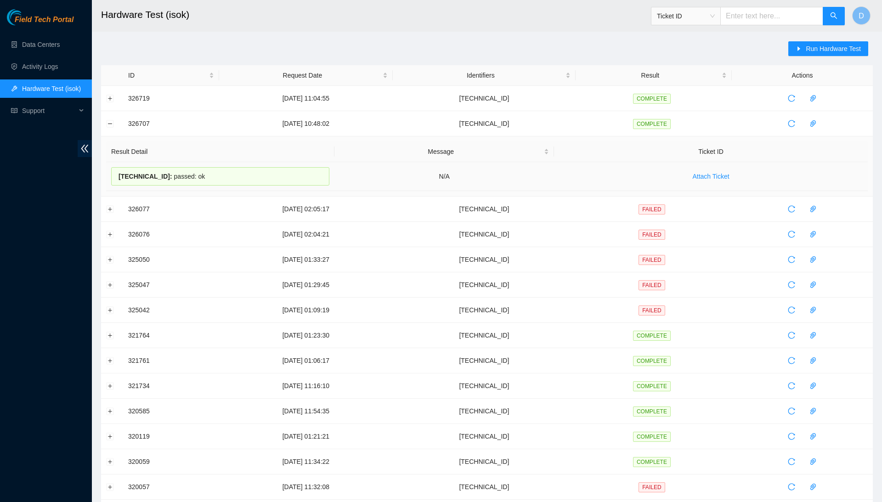
click at [174, 181] on div "[TECHNICAL_ID] : passed: ok" at bounding box center [220, 176] width 218 height 18
copy div "[TECHNICAL_ID] : passed: ok"
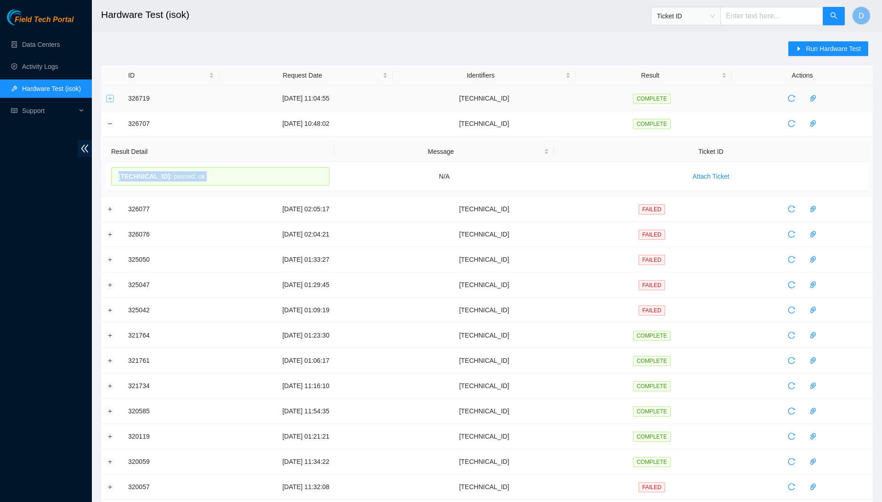
click at [109, 96] on button "Expand row" at bounding box center [110, 98] width 7 height 7
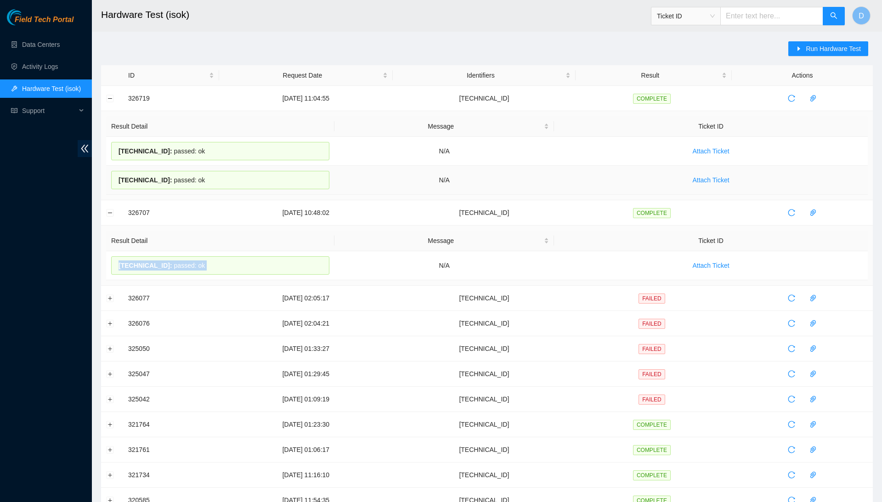
drag, startPoint x: 117, startPoint y: 148, endPoint x: 215, endPoint y: 182, distance: 104.2
click at [215, 182] on tbody "[TECHNICAL_ID] : passed: ok N/A Attach Ticket [TECHNICAL_ID] : passed: ok N/A A…" at bounding box center [487, 166] width 762 height 58
copy tbody "[TECHNICAL_ID] : passed: ok N/A Attach Ticket [TECHNICAL_ID] : passed: ok"
